Goal: Information Seeking & Learning: Learn about a topic

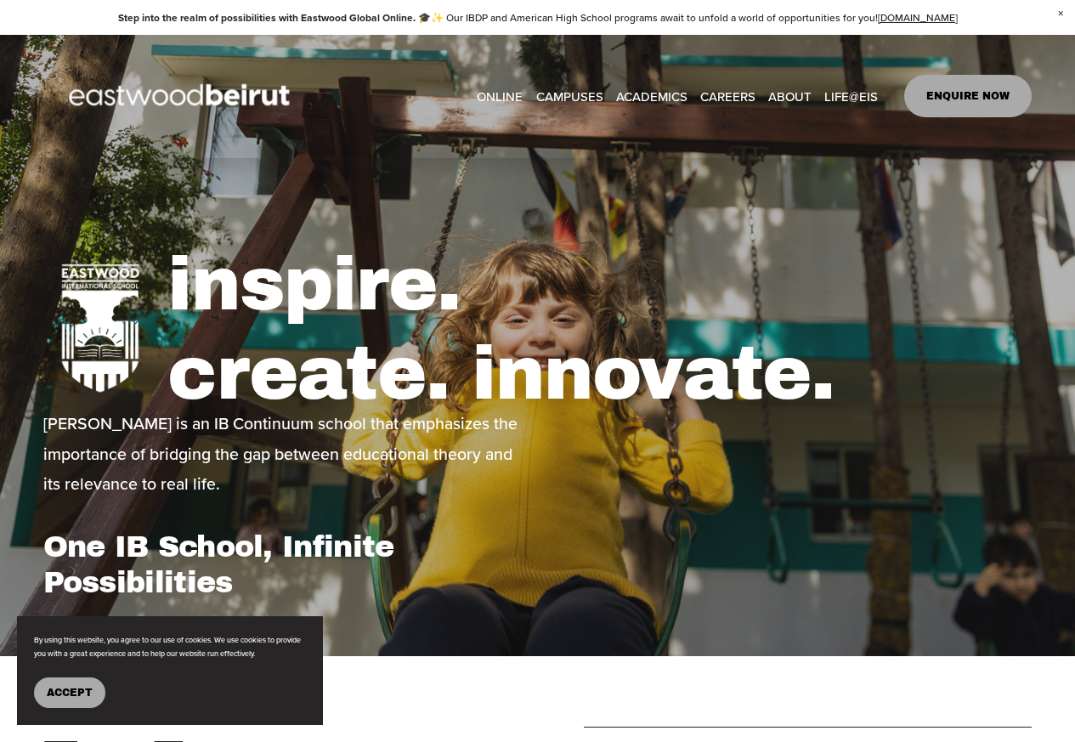
type input "*****"
